Goal: Information Seeking & Learning: Learn about a topic

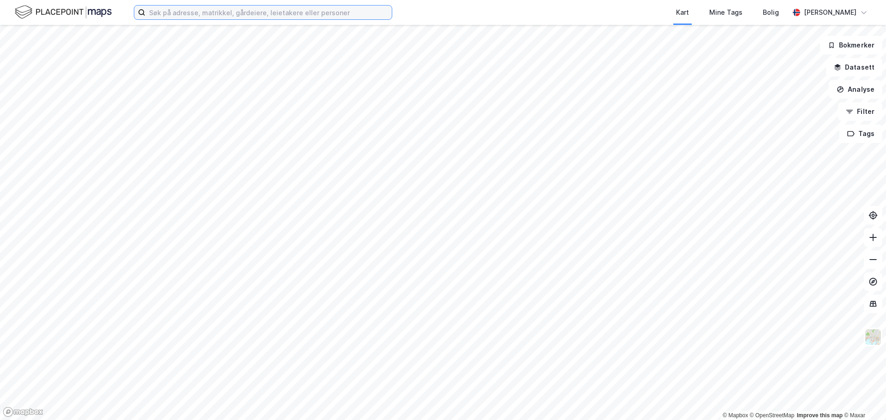
click at [211, 13] on input at bounding box center [268, 13] width 246 height 14
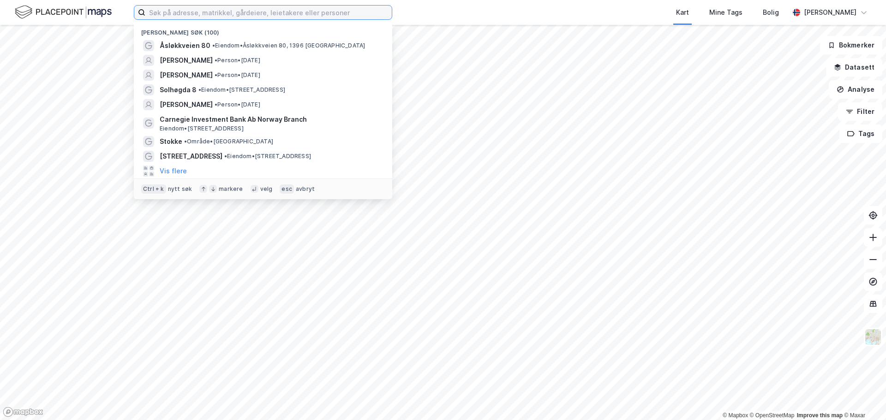
paste input "Åsløkkveien 80 Billingstad"
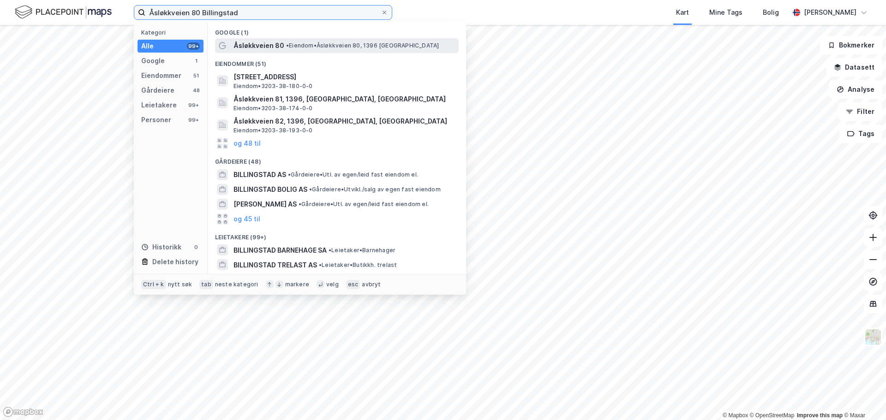
type input "Åsløkkveien 80 Billingstad"
click at [280, 41] on span "Åsløkkveien 80" at bounding box center [259, 45] width 51 height 11
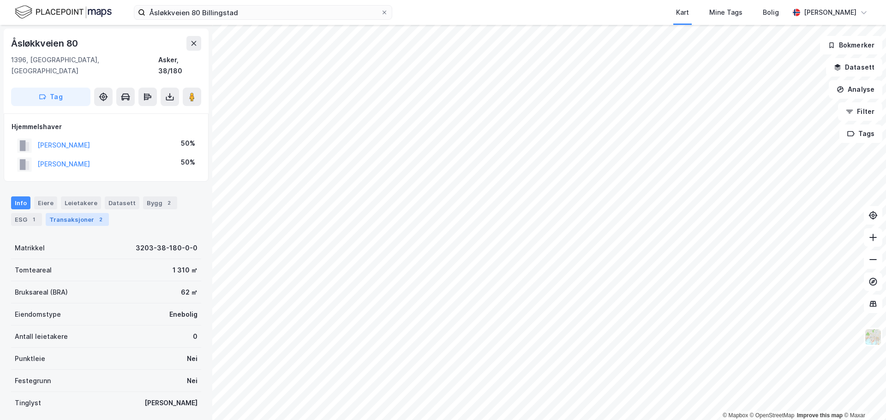
click at [73, 213] on div "Transaksjoner 2" at bounding box center [77, 219] width 63 height 13
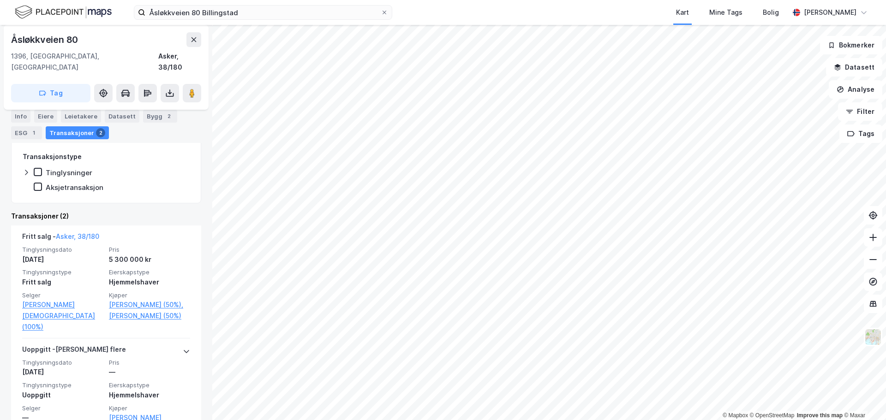
scroll to position [182, 0]
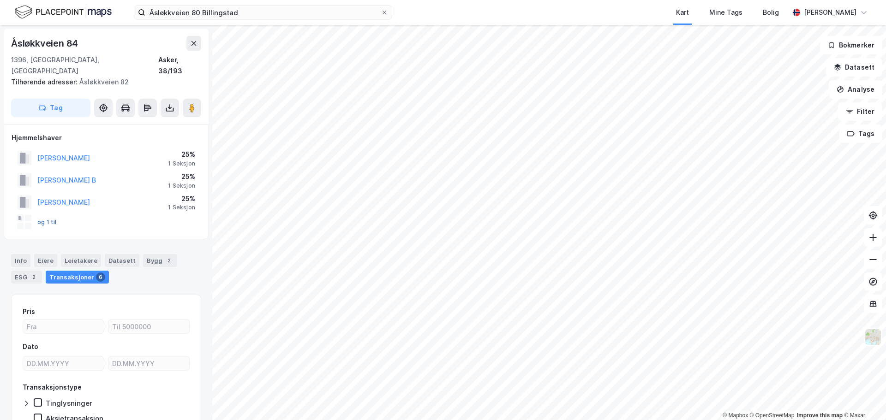
click at [0, 0] on button "og 1 til" at bounding box center [0, 0] width 0 height 0
